Goal: Task Accomplishment & Management: Use online tool/utility

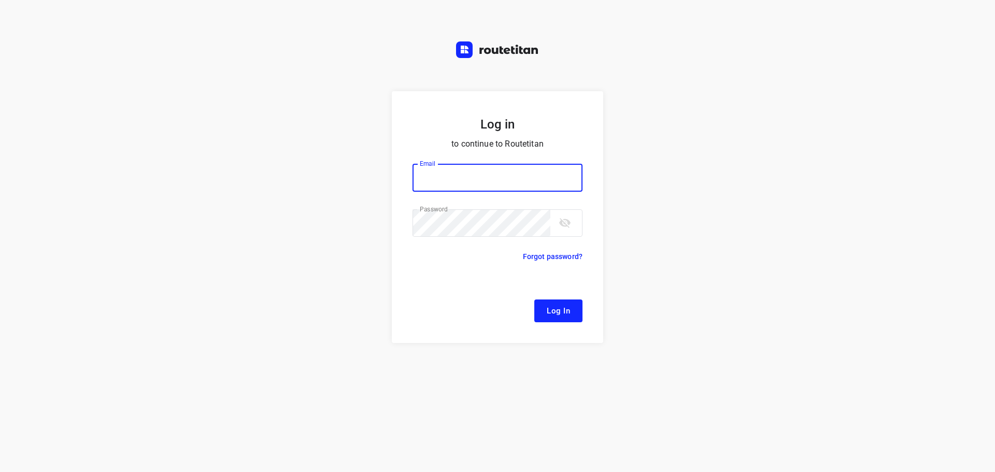
type input "[EMAIL_ADDRESS][DOMAIN_NAME]"
click at [560, 299] on form "Log in to continue to Routetitan Email remco@fruitopjewerk.nl Email ​ Password …" at bounding box center [497, 217] width 211 height 252
click at [557, 311] on span "Log In" at bounding box center [558, 310] width 23 height 13
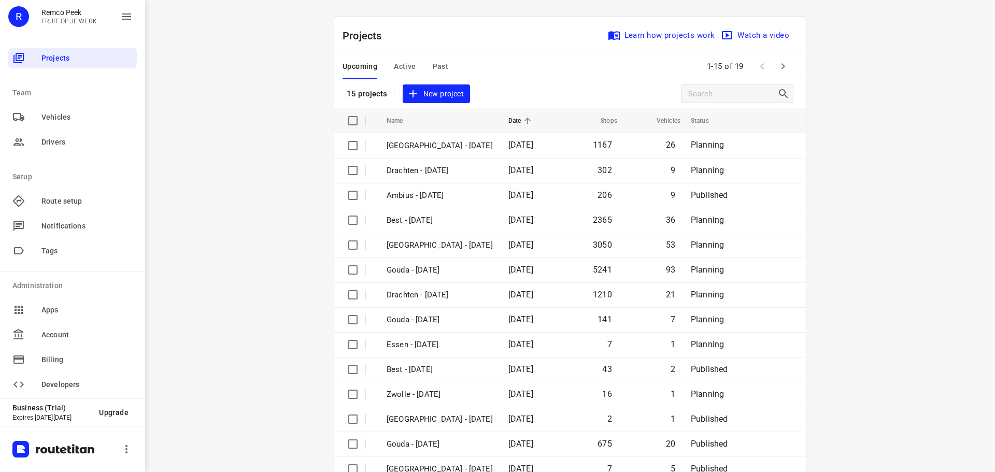
click at [395, 57] on button "Active" at bounding box center [405, 66] width 22 height 25
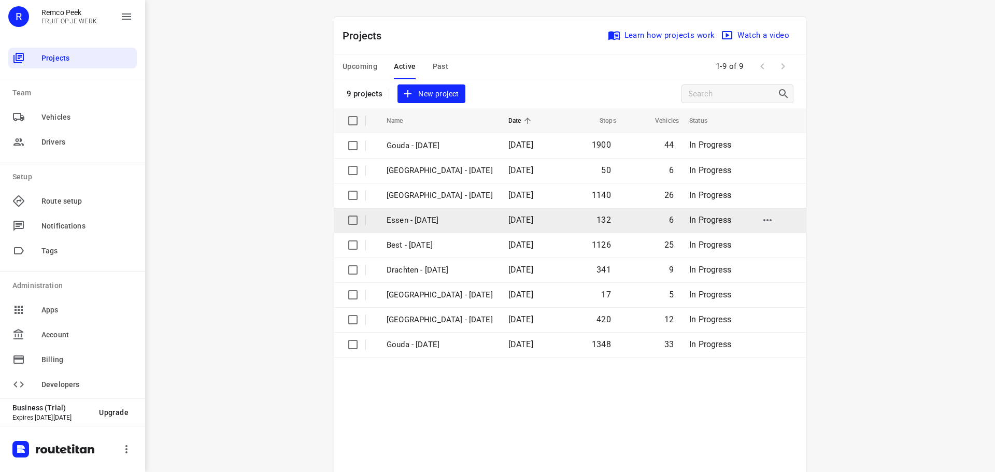
click at [408, 214] on p "Essen - [DATE]" at bounding box center [439, 220] width 106 height 12
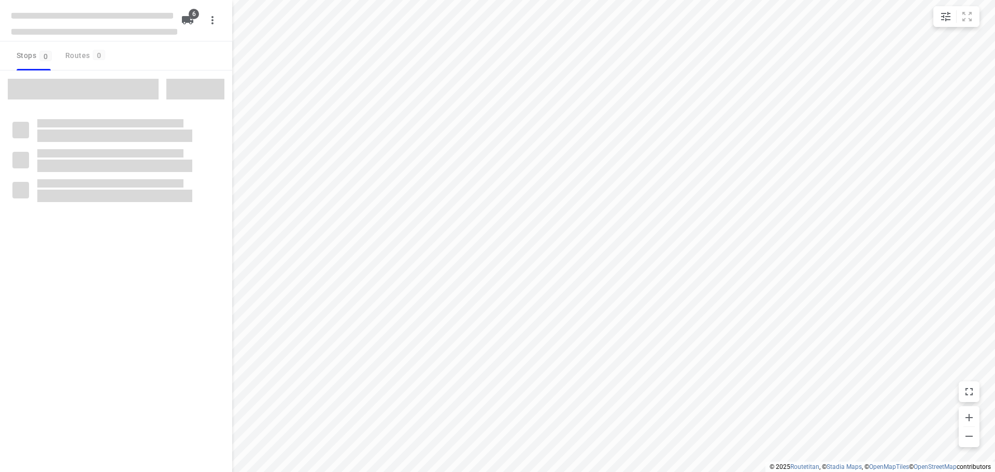
checkbox input "true"
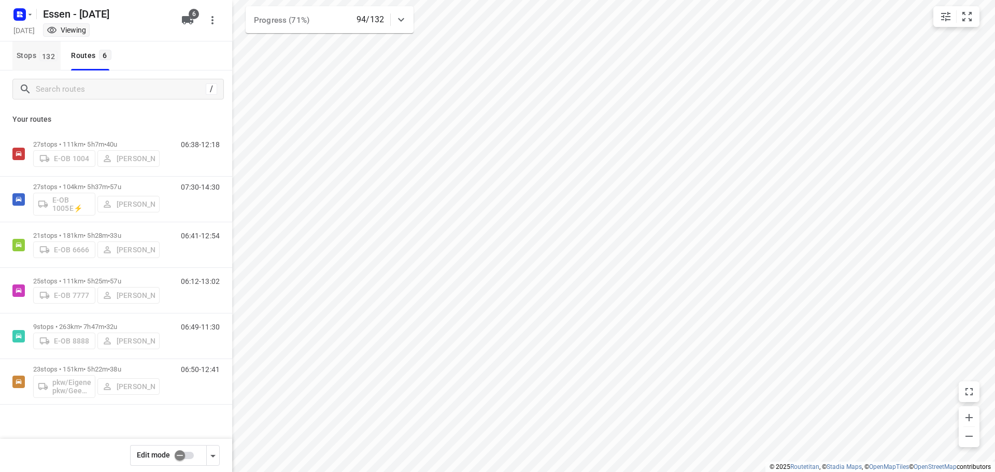
click at [22, 59] on span "Stops 132" at bounding box center [39, 55] width 44 height 13
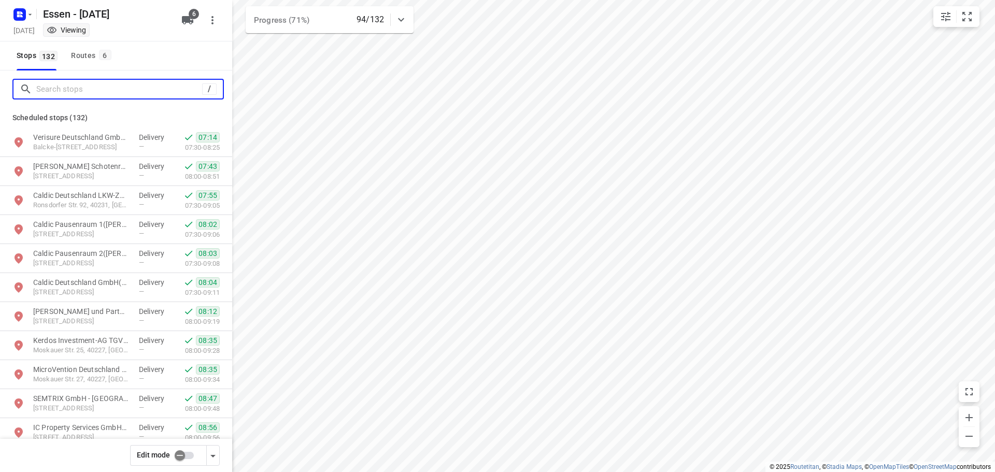
click at [77, 85] on input "Search stops" at bounding box center [119, 89] width 166 height 16
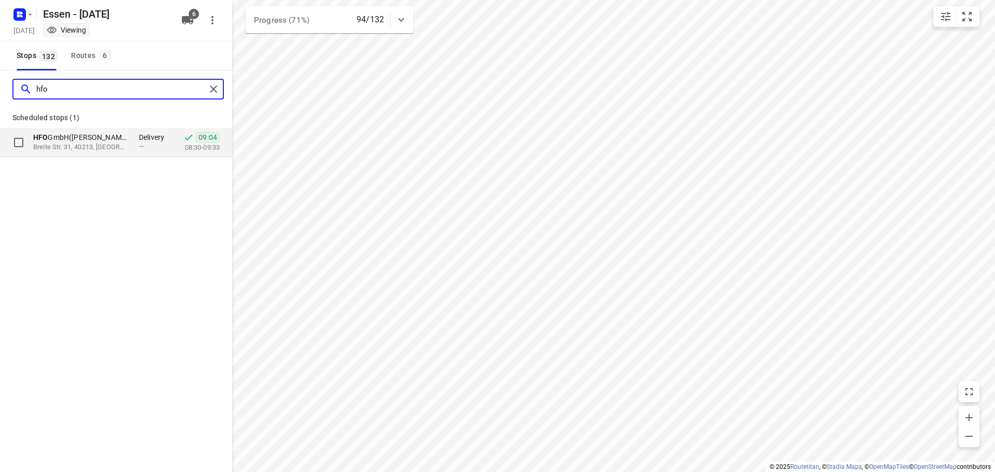
type input "hfo"
click at [68, 140] on p "HFO GmbH(Karin Budeus)" at bounding box center [80, 137] width 95 height 10
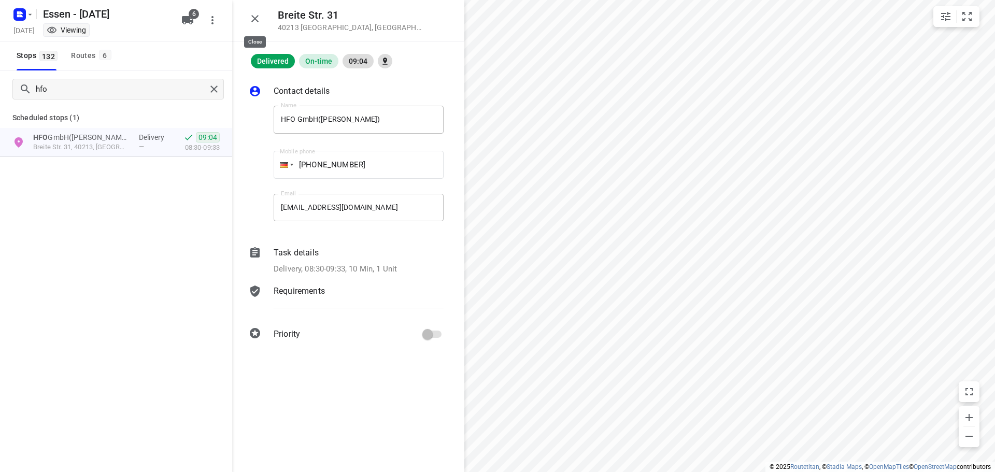
click at [261, 25] on button "button" at bounding box center [255, 18] width 21 height 21
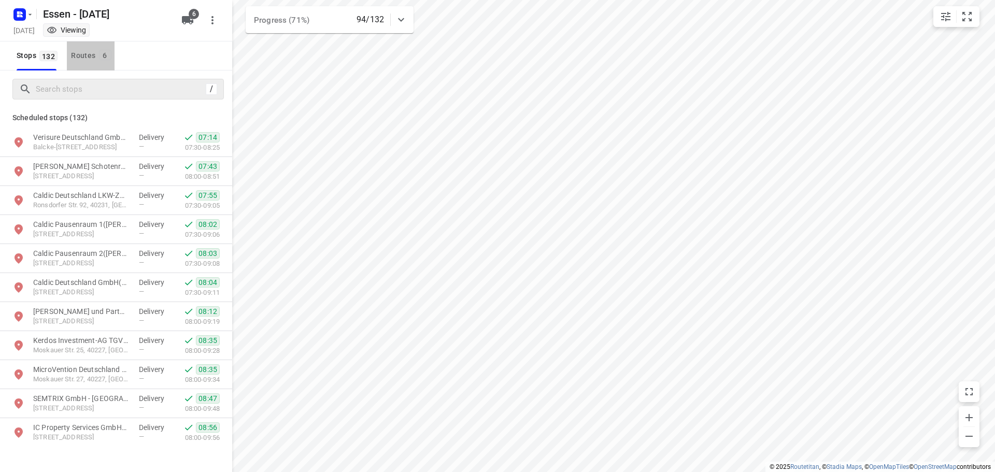
click at [81, 62] on button "Routes 6" at bounding box center [90, 55] width 47 height 29
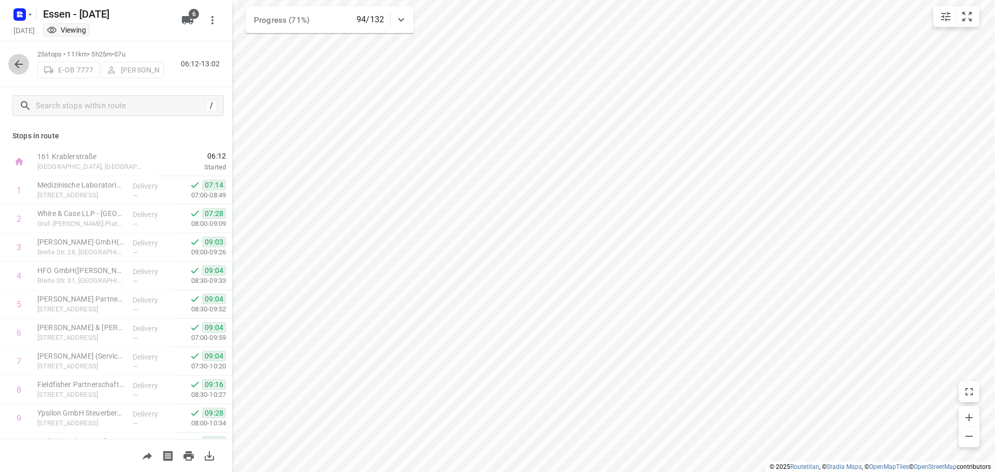
click at [13, 66] on icon "button" at bounding box center [18, 64] width 12 height 12
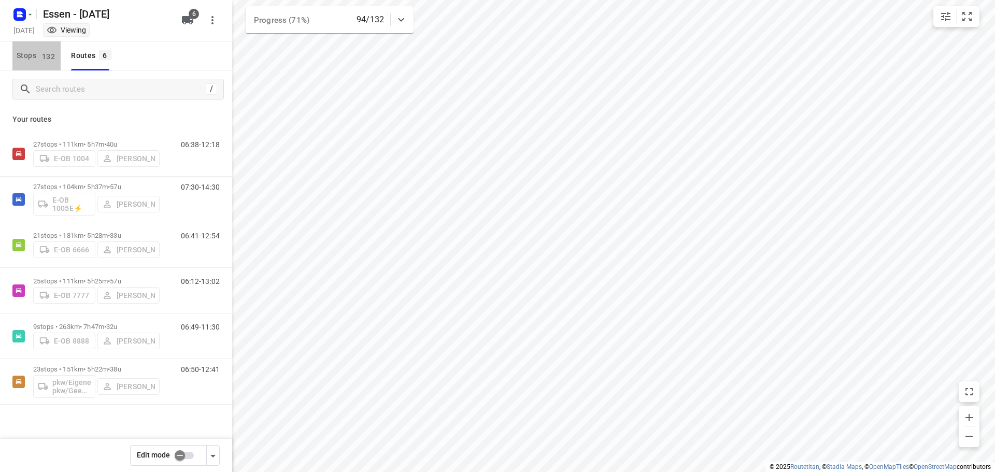
click at [38, 58] on span "Stops 132" at bounding box center [39, 55] width 44 height 13
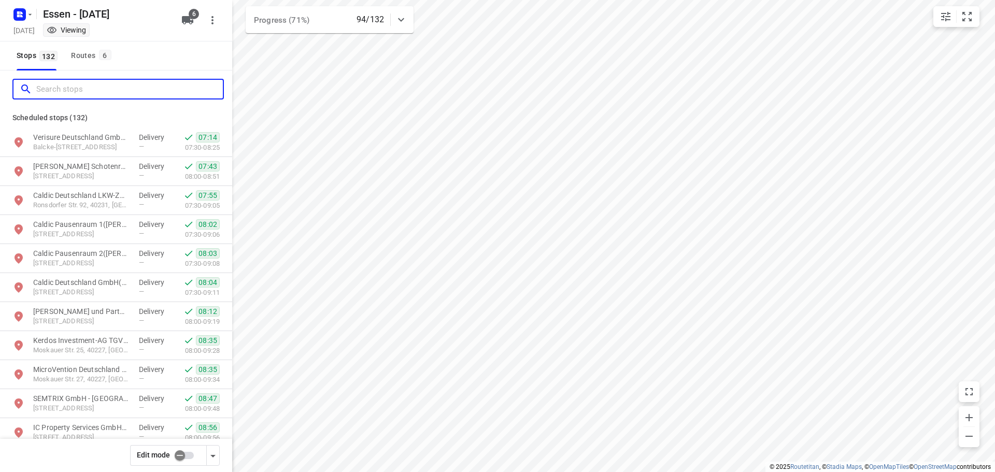
click at [57, 92] on input "Search stops" at bounding box center [129, 89] width 186 height 16
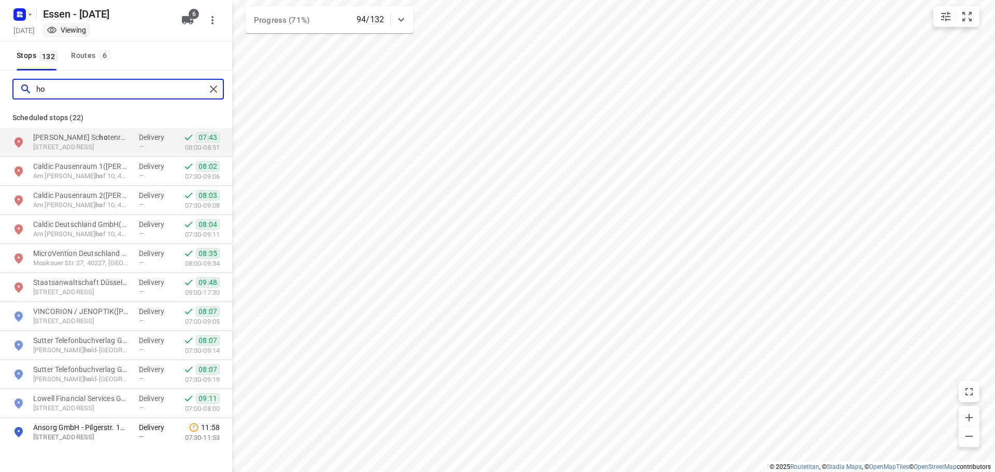
type input "h"
type input "e"
